Goal: Task Accomplishment & Management: Complete application form

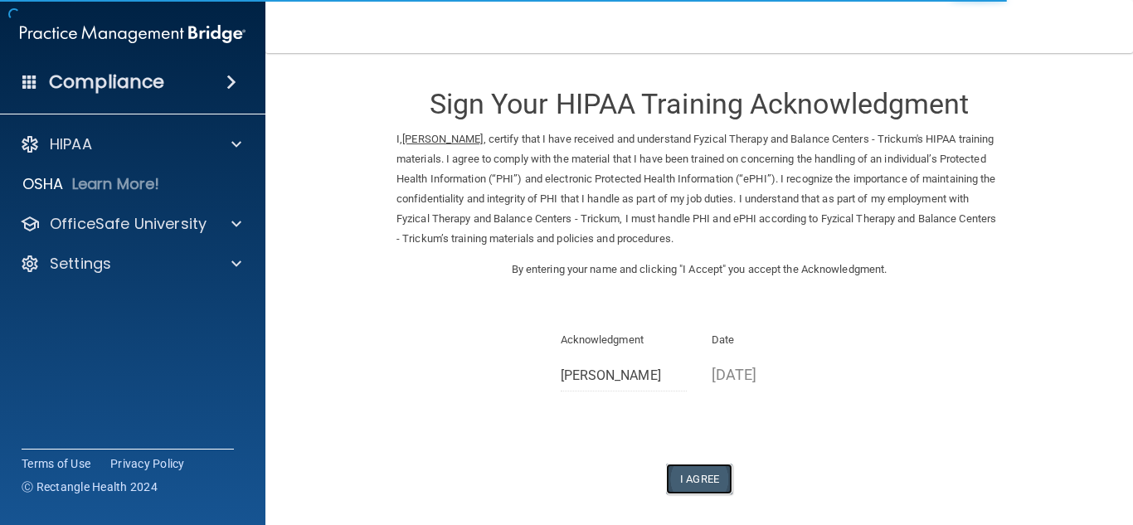
click at [708, 466] on button "I Agree" at bounding box center [699, 479] width 66 height 31
click at [689, 484] on button "I Agree" at bounding box center [699, 479] width 66 height 31
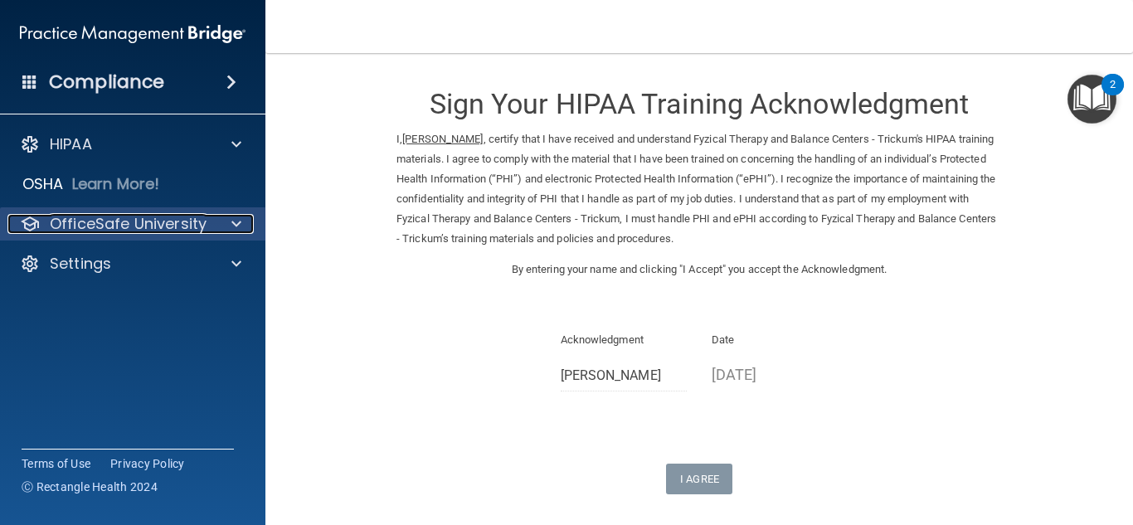
click at [127, 221] on p "OfficeSafe University" at bounding box center [128, 224] width 157 height 20
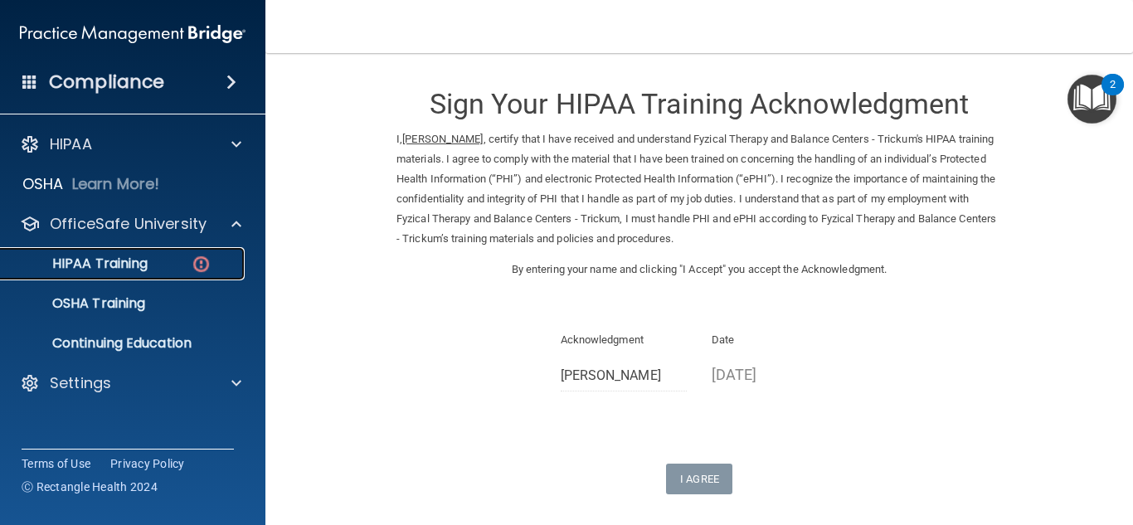
click at [146, 261] on p "HIPAA Training" at bounding box center [79, 263] width 137 height 17
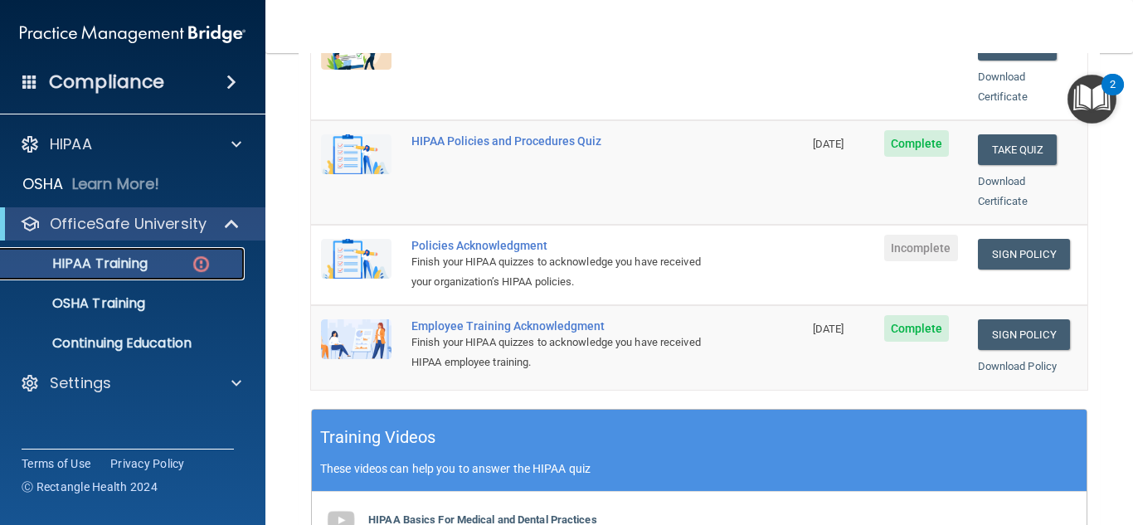
scroll to position [418, 0]
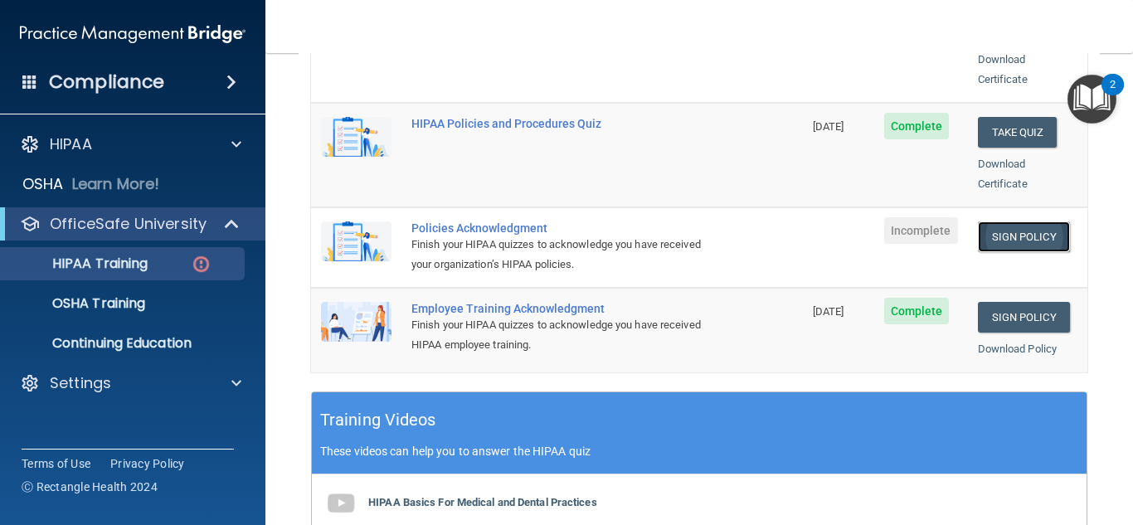
click at [996, 221] on link "Sign Policy" at bounding box center [1024, 236] width 92 height 31
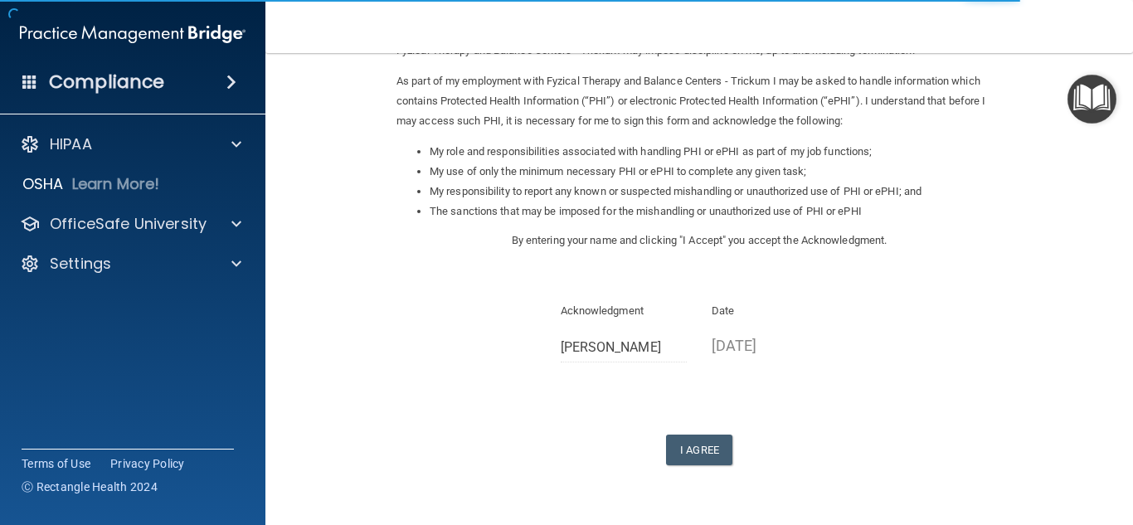
scroll to position [235, 0]
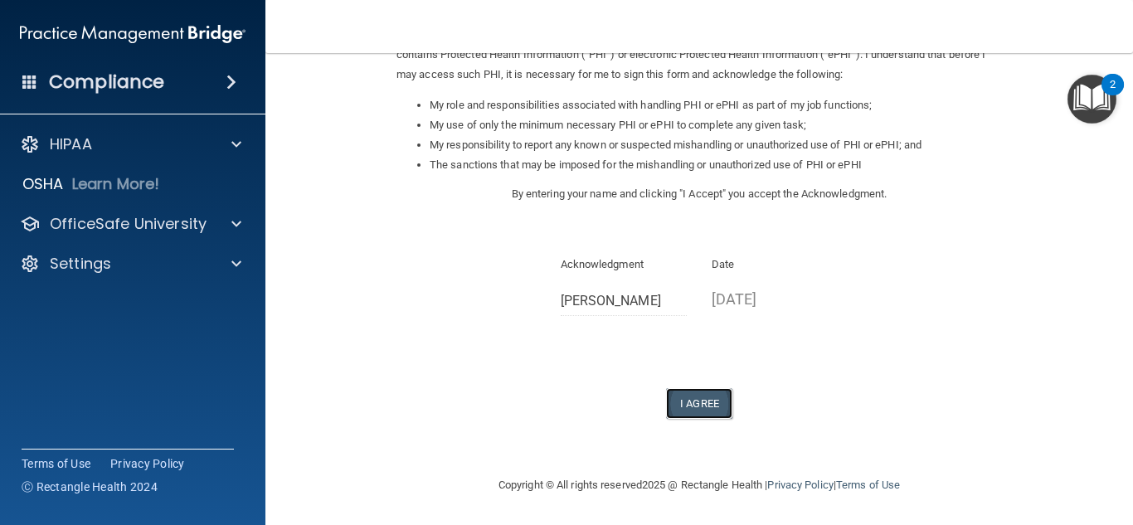
click at [702, 397] on button "I Agree" at bounding box center [699, 403] width 66 height 31
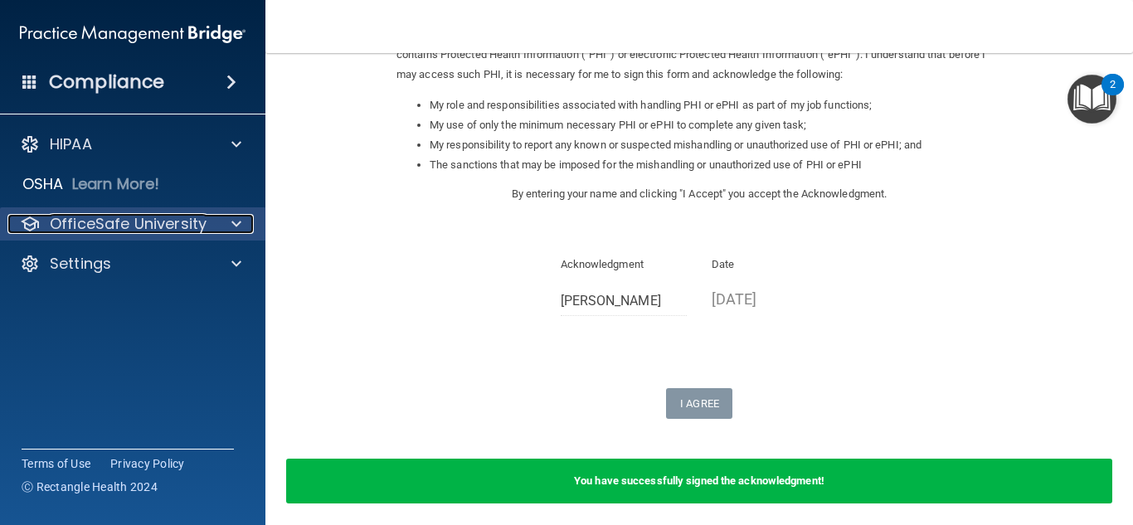
click at [98, 214] on p "OfficeSafe University" at bounding box center [128, 224] width 157 height 20
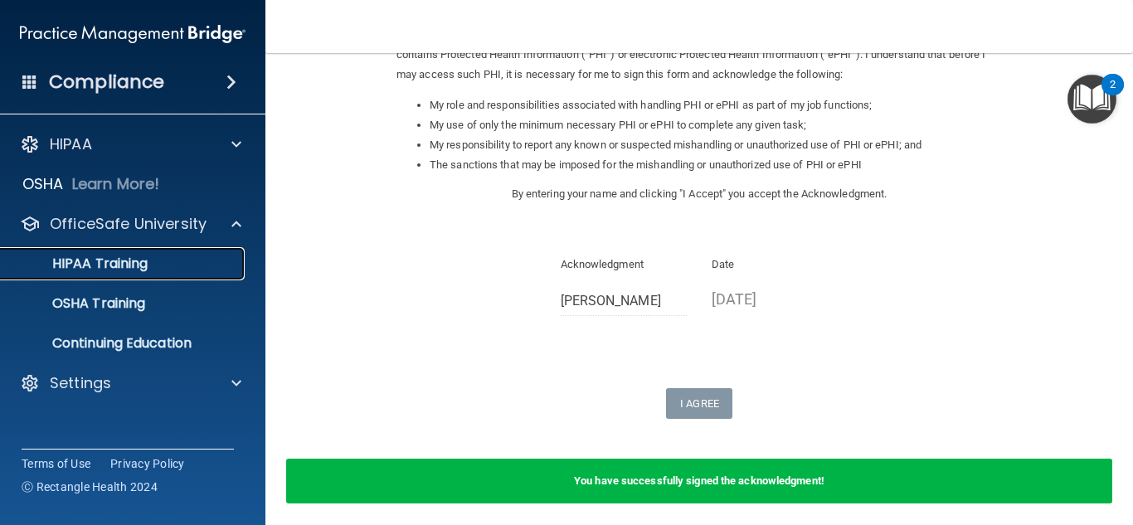
click at [119, 251] on link "HIPAA Training" at bounding box center [113, 263] width 261 height 33
